Goal: Task Accomplishment & Management: Manage account settings

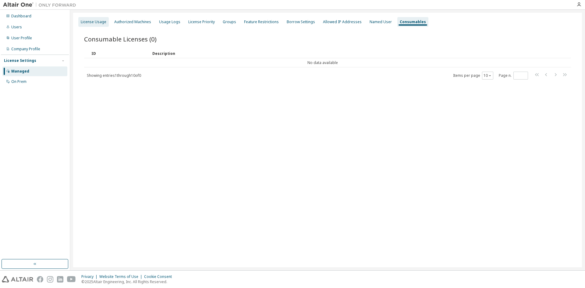
click at [92, 18] on div "License Usage" at bounding box center [93, 22] width 30 height 10
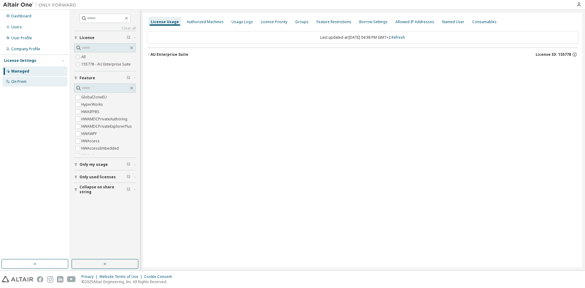
click at [34, 79] on div "On Prem" at bounding box center [34, 82] width 65 height 10
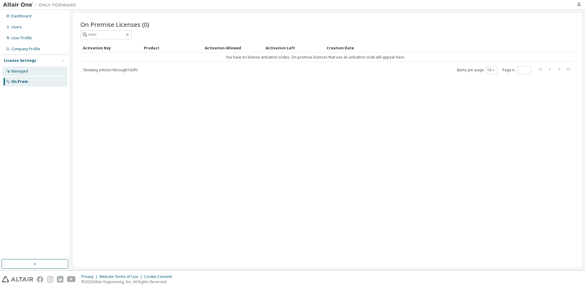
click at [15, 73] on div "Managed" at bounding box center [19, 71] width 17 height 5
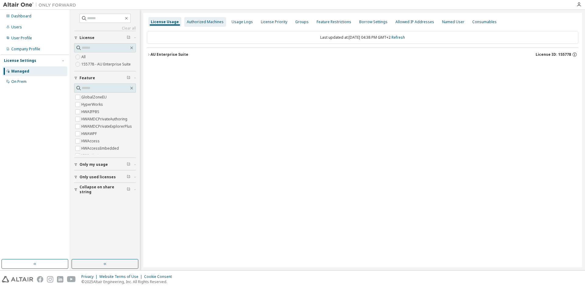
click at [216, 22] on div "Authorized Machines" at bounding box center [205, 22] width 37 height 5
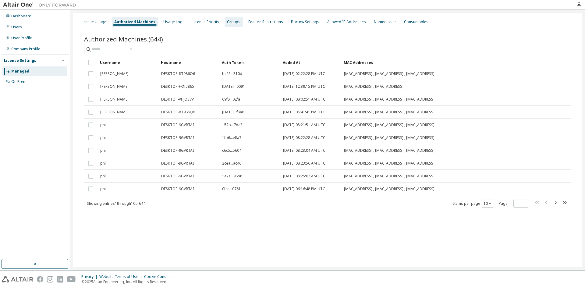
click at [229, 21] on div "Groups" at bounding box center [233, 22] width 13 height 5
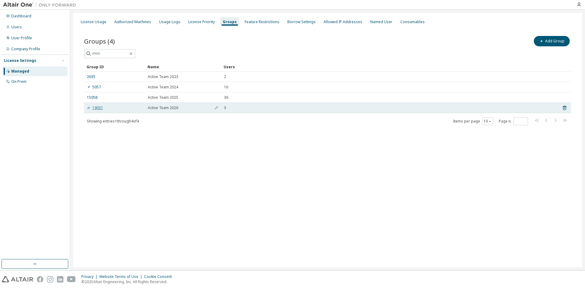
click at [88, 109] on icon at bounding box center [89, 108] width 4 height 4
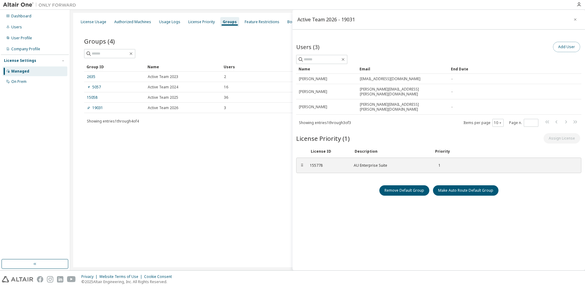
click at [563, 49] on button "Add User" at bounding box center [566, 47] width 27 height 10
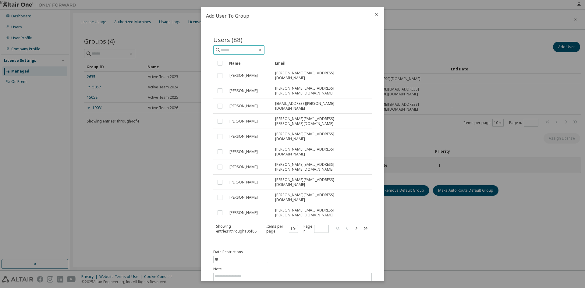
click at [253, 49] on input "text" at bounding box center [239, 50] width 37 height 6
type input "******"
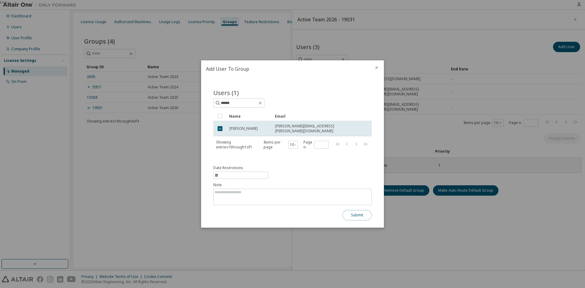
click at [358, 212] on button "Submit" at bounding box center [357, 215] width 29 height 10
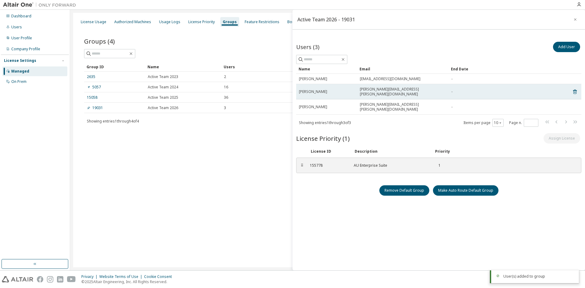
scroll to position [1, 0]
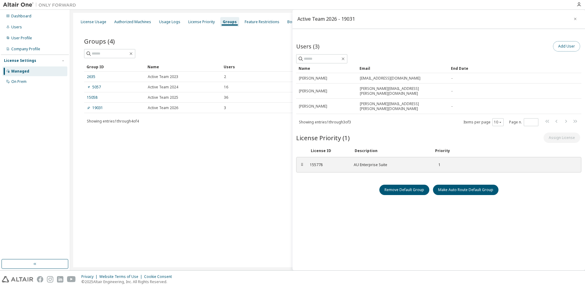
click at [566, 43] on button "Add User" at bounding box center [566, 46] width 27 height 10
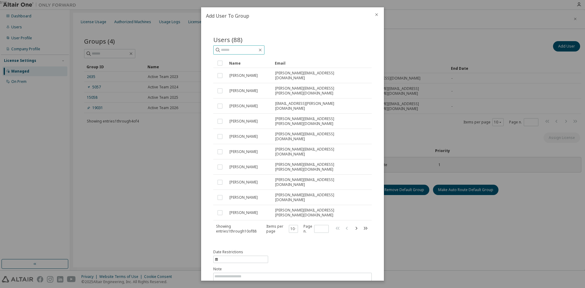
click at [251, 50] on input "text" at bounding box center [239, 50] width 37 height 6
type input "******"
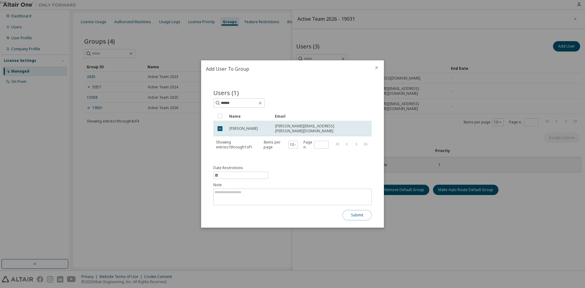
click at [357, 216] on button "Submit" at bounding box center [357, 215] width 29 height 10
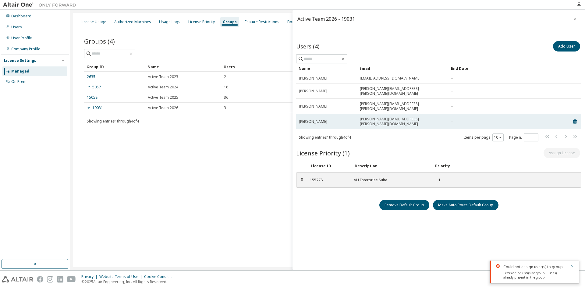
click at [407, 117] on span "[PERSON_NAME][EMAIL_ADDRESS][PERSON_NAME][DOMAIN_NAME]" at bounding box center [403, 122] width 86 height 10
